Goal: Information Seeking & Learning: Learn about a topic

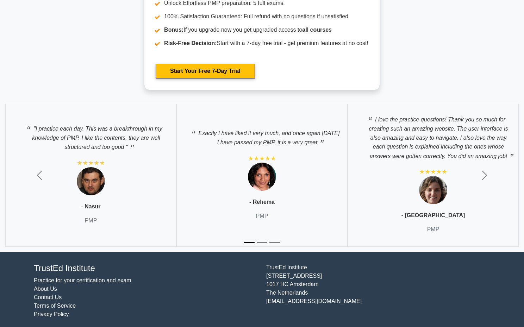
scroll to position [2623, 0]
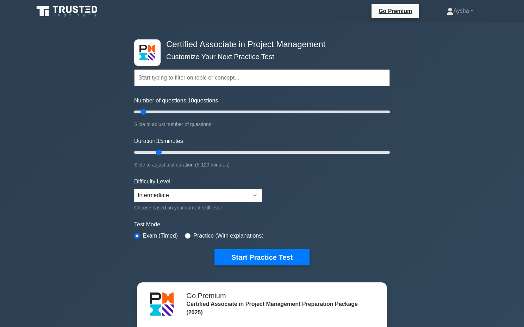
type input "10"
click at [148, 153] on input "Duration: 10 minutes" at bounding box center [262, 152] width 256 height 8
drag, startPoint x: 144, startPoint y: 112, endPoint x: 167, endPoint y: 116, distance: 23.1
type input "30"
click at [167, 116] on input "Number of questions: 30 questions" at bounding box center [262, 112] width 256 height 8
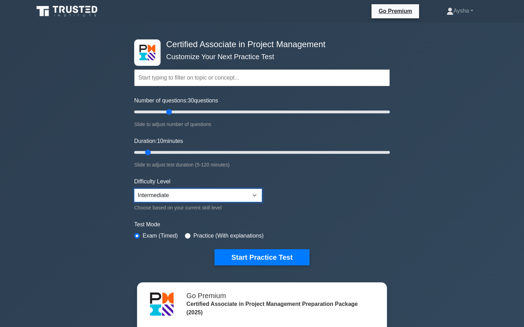
select select "expert"
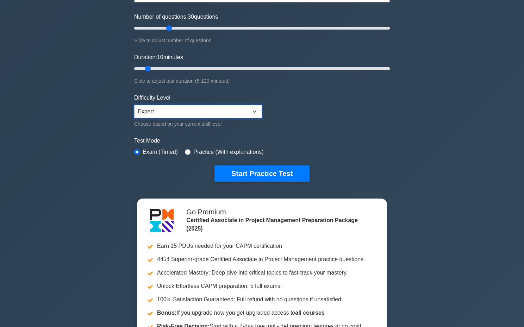
scroll to position [97, 0]
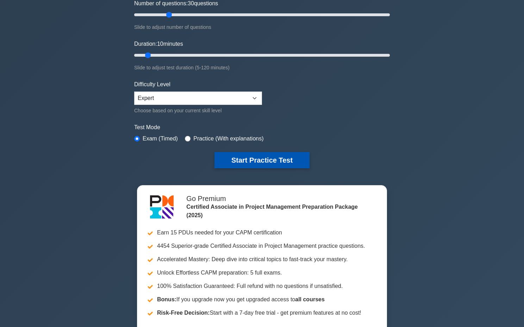
click at [293, 158] on button "Start Practice Test" at bounding box center [261, 160] width 95 height 16
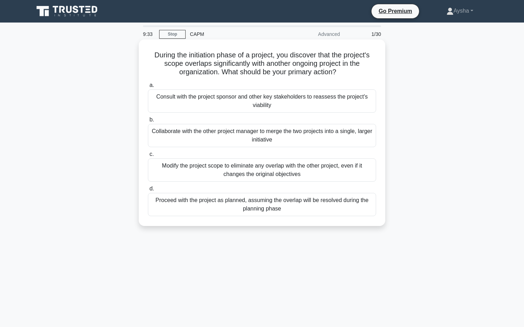
click at [258, 165] on div "Modify the project scope to eliminate any overlap with the other project, even …" at bounding box center [262, 169] width 228 height 23
click at [148, 157] on input "c. Modify the project scope to eliminate any overlap with the other project, ev…" at bounding box center [148, 154] width 0 height 5
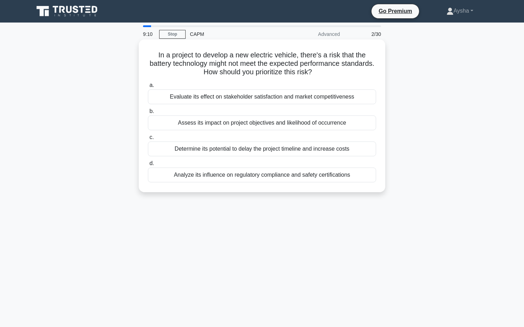
click at [286, 174] on div "Analyze its influence on regulatory compliance and safety certifications" at bounding box center [262, 175] width 228 height 15
click at [148, 166] on input "d. Analyze its influence on regulatory compliance and safety certifications" at bounding box center [148, 163] width 0 height 5
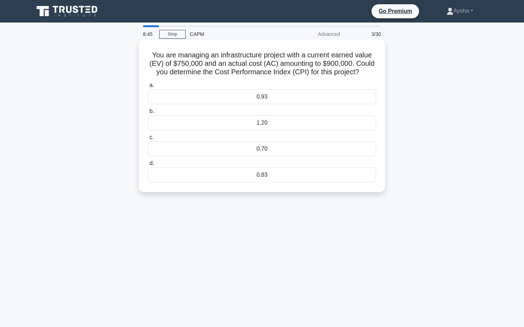
click at [296, 99] on div "0.93" at bounding box center [262, 96] width 228 height 15
click at [148, 88] on input "a. 0.93" at bounding box center [148, 85] width 0 height 5
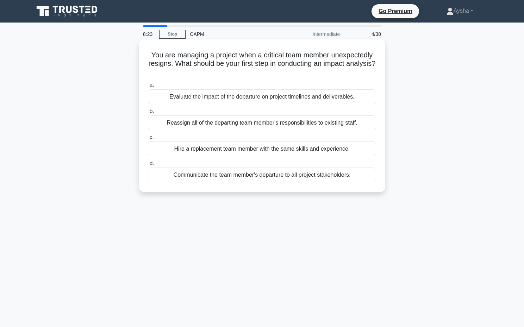
click at [317, 150] on div "Hire a replacement team member with the same skills and experience." at bounding box center [262, 149] width 228 height 15
click at [148, 140] on input "c. Hire a replacement team member with the same skills and experience." at bounding box center [148, 137] width 0 height 5
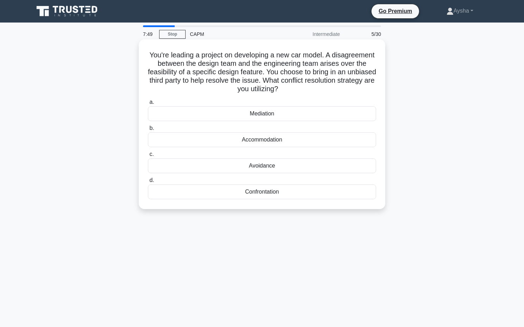
click at [286, 115] on div "Mediation" at bounding box center [262, 113] width 228 height 15
click at [148, 105] on input "a. Mediation" at bounding box center [148, 102] width 0 height 5
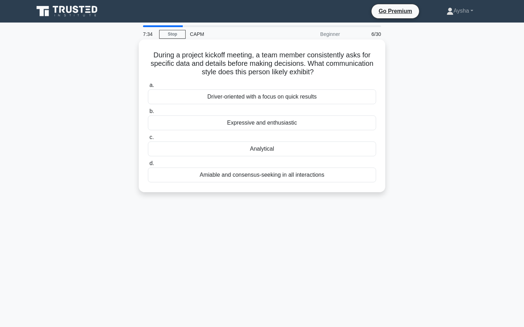
click at [335, 104] on div "Driver-oriented with a focus on quick results" at bounding box center [262, 96] width 228 height 15
click at [148, 88] on input "a. Driver-oriented with a focus on quick results" at bounding box center [148, 85] width 0 height 5
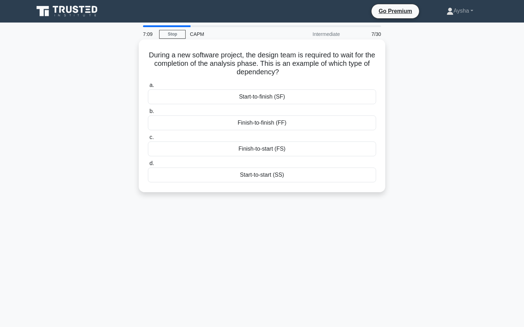
click at [302, 152] on div "Finish-to-start (FS)" at bounding box center [262, 149] width 228 height 15
click at [148, 140] on input "c. Finish-to-start (FS)" at bounding box center [148, 137] width 0 height 5
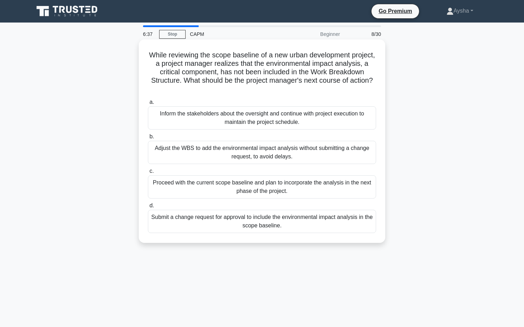
click at [321, 224] on div "Submit a change request for approval to include the environmental impact analys…" at bounding box center [262, 221] width 228 height 23
click at [148, 208] on input "d. Submit a change request for approval to include the environmental impact ana…" at bounding box center [148, 205] width 0 height 5
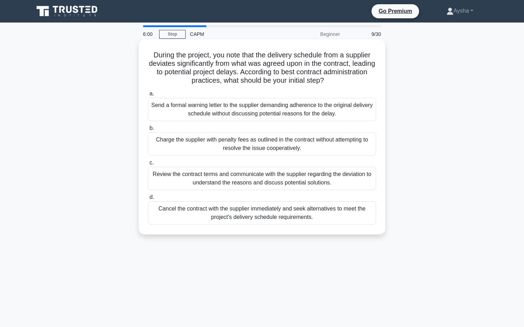
click at [313, 107] on div "Send a formal warning letter to the supplier demanding adherence to the origina…" at bounding box center [262, 109] width 228 height 23
click at [148, 96] on input "a. Send a formal warning letter to the supplier demanding adherence to the orig…" at bounding box center [148, 94] width 0 height 5
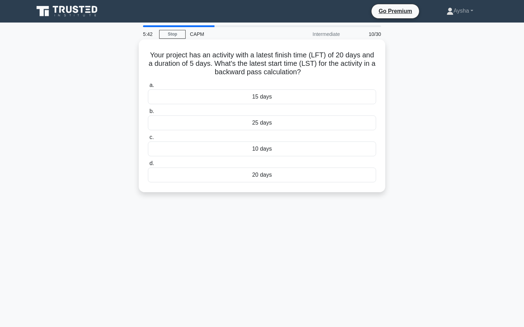
click at [281, 104] on div "15 days" at bounding box center [262, 96] width 228 height 15
click at [148, 88] on input "a. 15 days" at bounding box center [148, 85] width 0 height 5
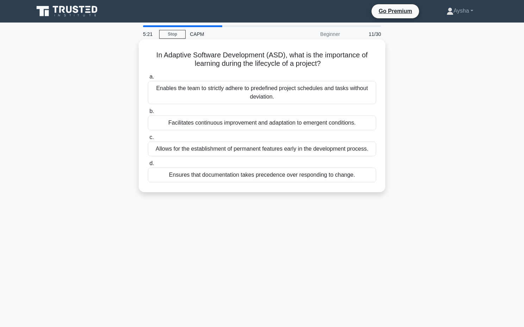
click at [221, 124] on div "Facilitates continuous improvement and adaptation to emergent conditions." at bounding box center [262, 122] width 228 height 15
click at [148, 114] on input "b. Facilitates continuous improvement and adaptation to emergent conditions." at bounding box center [148, 111] width 0 height 5
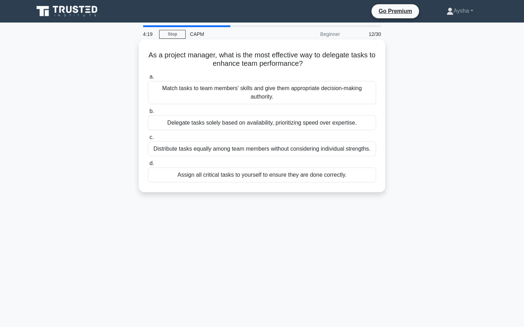
click at [214, 95] on div "Match tasks to team members' skills and give them appropriate decision-making a…" at bounding box center [262, 92] width 228 height 23
click at [148, 79] on input "a. Match tasks to team members' skills and give them appropriate decision-makin…" at bounding box center [148, 77] width 0 height 5
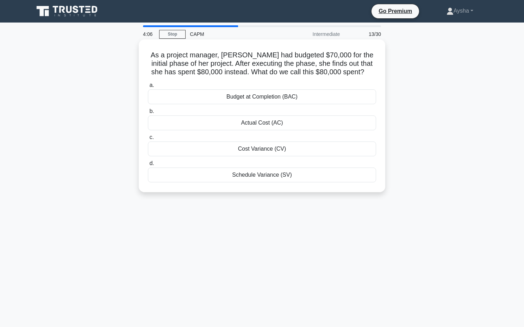
click at [296, 124] on div "Actual Cost (AC)" at bounding box center [262, 122] width 228 height 15
click at [148, 114] on input "b. Actual Cost (AC)" at bounding box center [148, 111] width 0 height 5
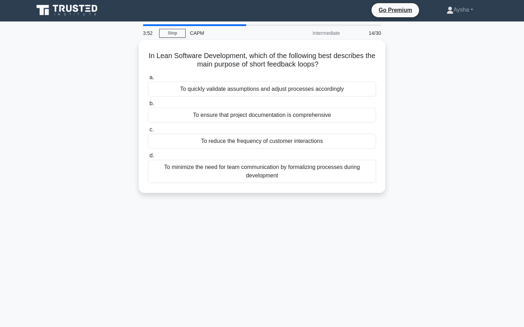
scroll to position [1, 0]
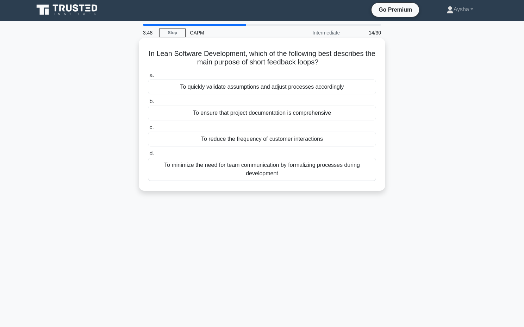
click at [285, 88] on div "To quickly validate assumptions and adjust processes accordingly" at bounding box center [262, 87] width 228 height 15
click at [148, 78] on input "a. To quickly validate assumptions and adjust processes accordingly" at bounding box center [148, 75] width 0 height 5
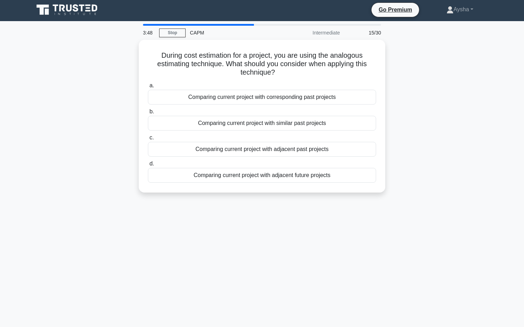
scroll to position [0, 0]
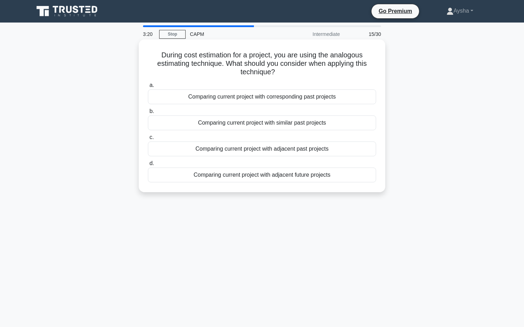
click at [285, 98] on div "Comparing current project with corresponding past projects" at bounding box center [262, 96] width 228 height 15
click at [148, 88] on input "a. Comparing current project with corresponding past projects" at bounding box center [148, 85] width 0 height 5
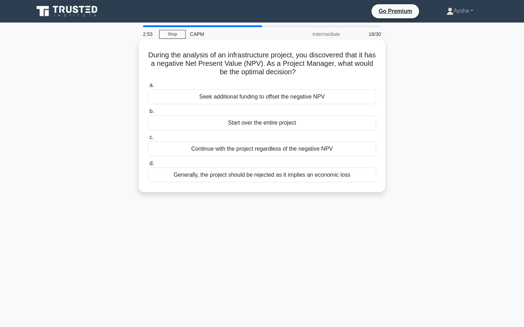
click at [325, 97] on div "Seek additional funding to offset the negative NPV" at bounding box center [262, 96] width 228 height 15
click at [148, 88] on input "a. Seek additional funding to offset the negative NPV" at bounding box center [148, 85] width 0 height 5
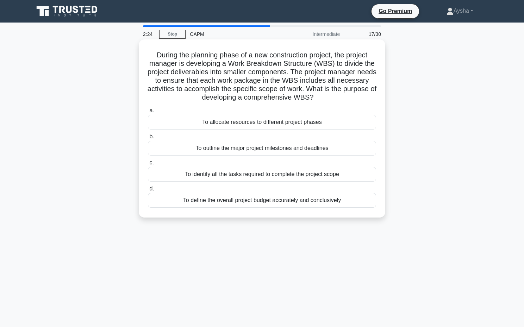
click at [334, 174] on div "To identify all the tasks required to complete the project scope" at bounding box center [262, 174] width 228 height 15
click at [148, 165] on input "c. To identify all the tasks required to complete the project scope" at bounding box center [148, 163] width 0 height 5
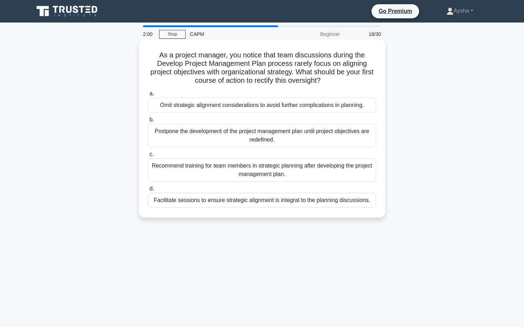
click at [291, 170] on div "Recommend training for team members in strategic planning after developing the …" at bounding box center [262, 169] width 228 height 23
click at [148, 157] on input "c. Recommend training for team members in strategic planning after developing t…" at bounding box center [148, 154] width 0 height 5
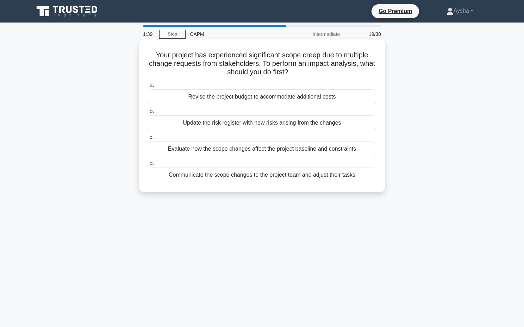
click at [323, 153] on div "Evaluate how the scope changes affect the project baseline and constraints" at bounding box center [262, 149] width 228 height 15
click at [148, 140] on input "c. Evaluate how the scope changes affect the project baseline and constraints" at bounding box center [148, 137] width 0 height 5
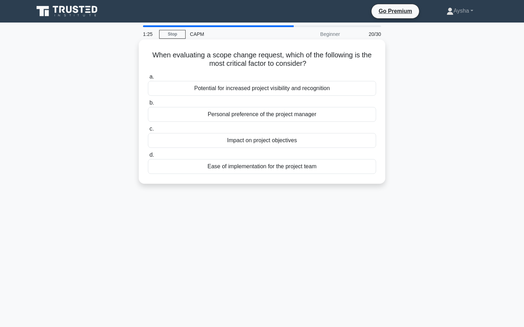
click at [321, 139] on div "Impact on project objectives" at bounding box center [262, 140] width 228 height 15
click at [148, 131] on input "c. Impact on project objectives" at bounding box center [148, 129] width 0 height 5
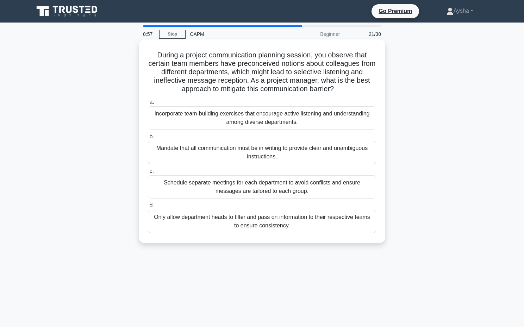
click at [366, 181] on div "Schedule separate meetings for each department to avoid conflicts and ensure me…" at bounding box center [262, 186] width 228 height 23
click at [148, 174] on input "c. Schedule separate meetings for each department to avoid conflicts and ensure…" at bounding box center [148, 171] width 0 height 5
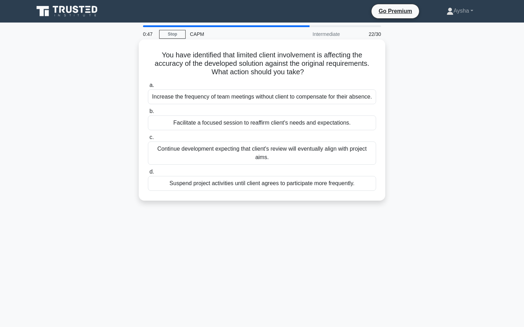
click at [330, 124] on div "Facilitate a focused session to reaffirm client's needs and expectations." at bounding box center [262, 122] width 228 height 15
click at [148, 114] on input "b. Facilitate a focused session to reaffirm client's needs and expectations." at bounding box center [148, 111] width 0 height 5
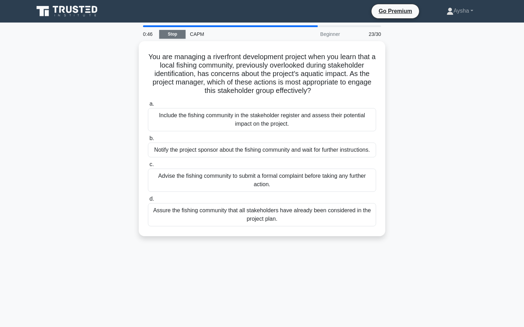
click at [176, 32] on link "Stop" at bounding box center [172, 34] width 26 height 9
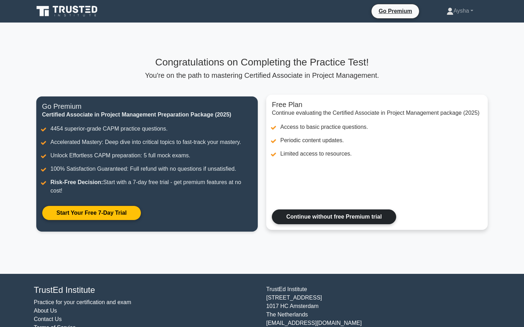
click at [317, 218] on link "Continue without free Premium trial" at bounding box center [334, 216] width 124 height 15
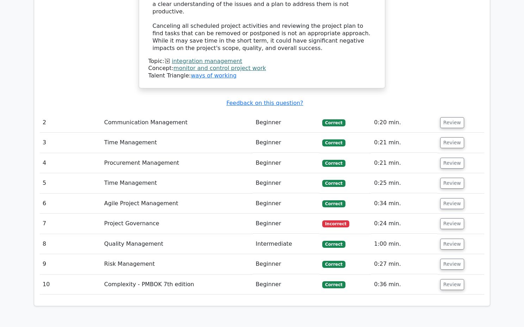
scroll to position [988, 0]
drag, startPoint x: 244, startPoint y: 238, endPoint x: 295, endPoint y: 241, distance: 50.4
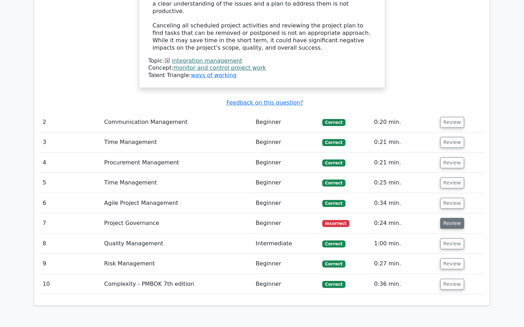
click at [440, 218] on button "Review" at bounding box center [452, 223] width 24 height 11
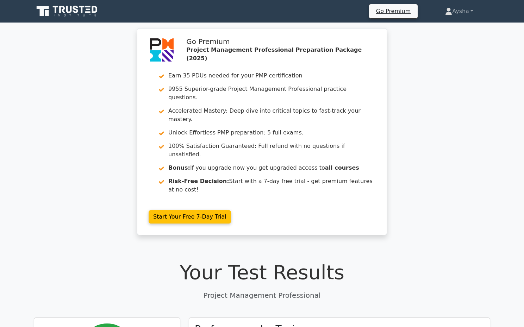
scroll to position [0, 0]
